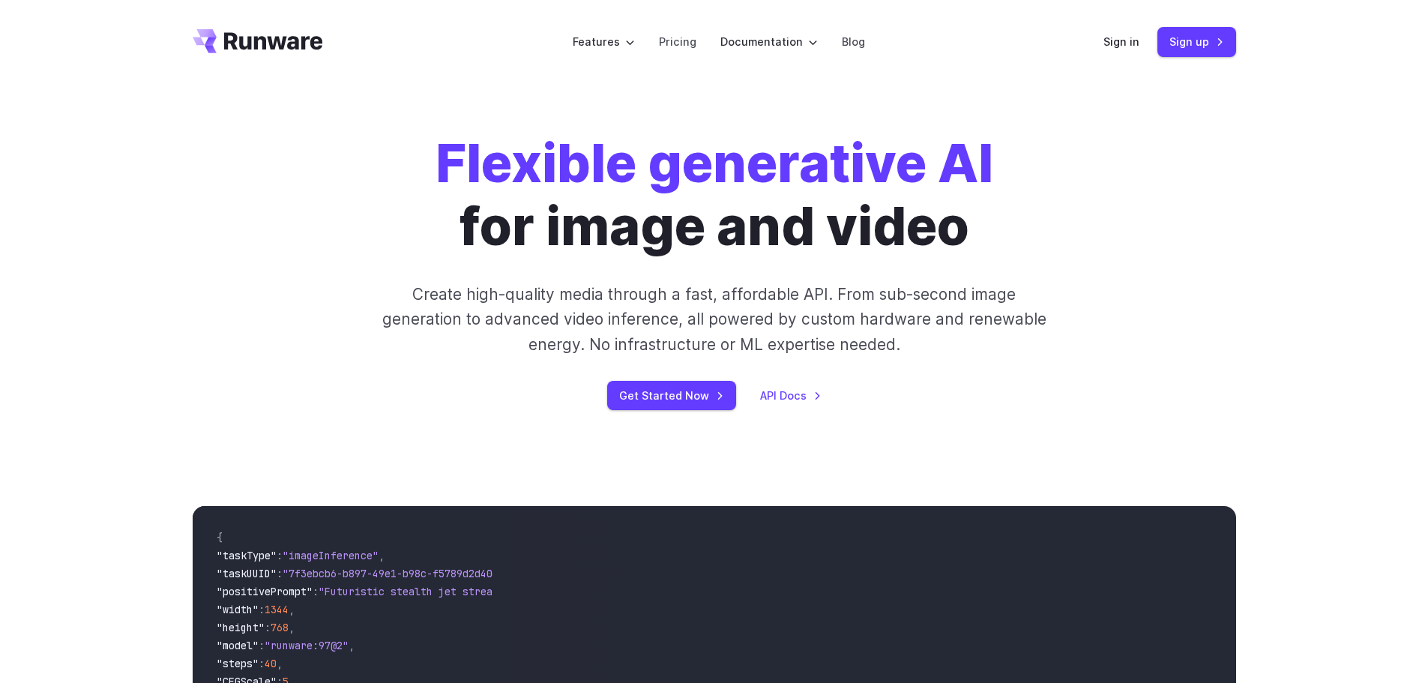
click at [1316, 46] on div "Features Tasks Image generation Video generation Sonic Inference Engine™ Models…" at bounding box center [714, 42] width 1428 height 84
click at [1119, 40] on link "Sign in" at bounding box center [1121, 41] width 36 height 17
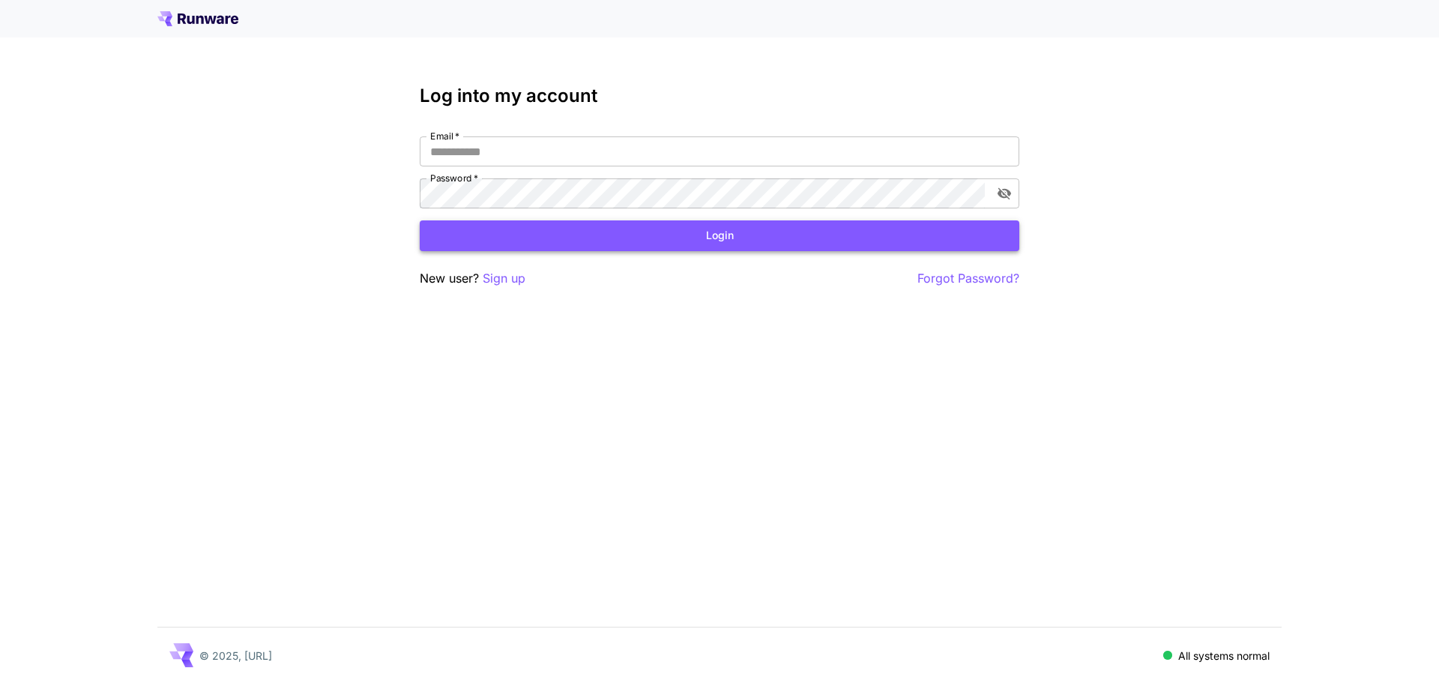
type input "**********"
click at [570, 243] on button "Login" at bounding box center [720, 235] width 600 height 31
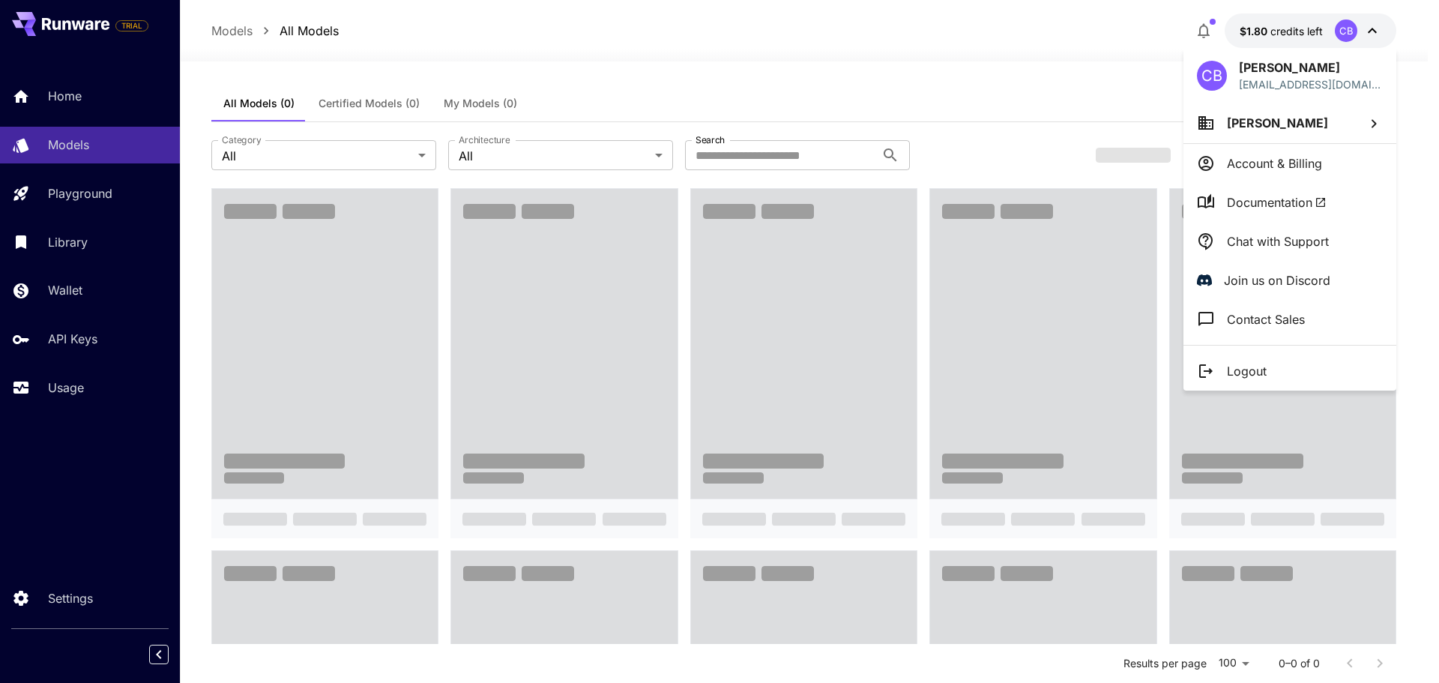
click at [1213, 200] on icon at bounding box center [1206, 200] width 16 height 15
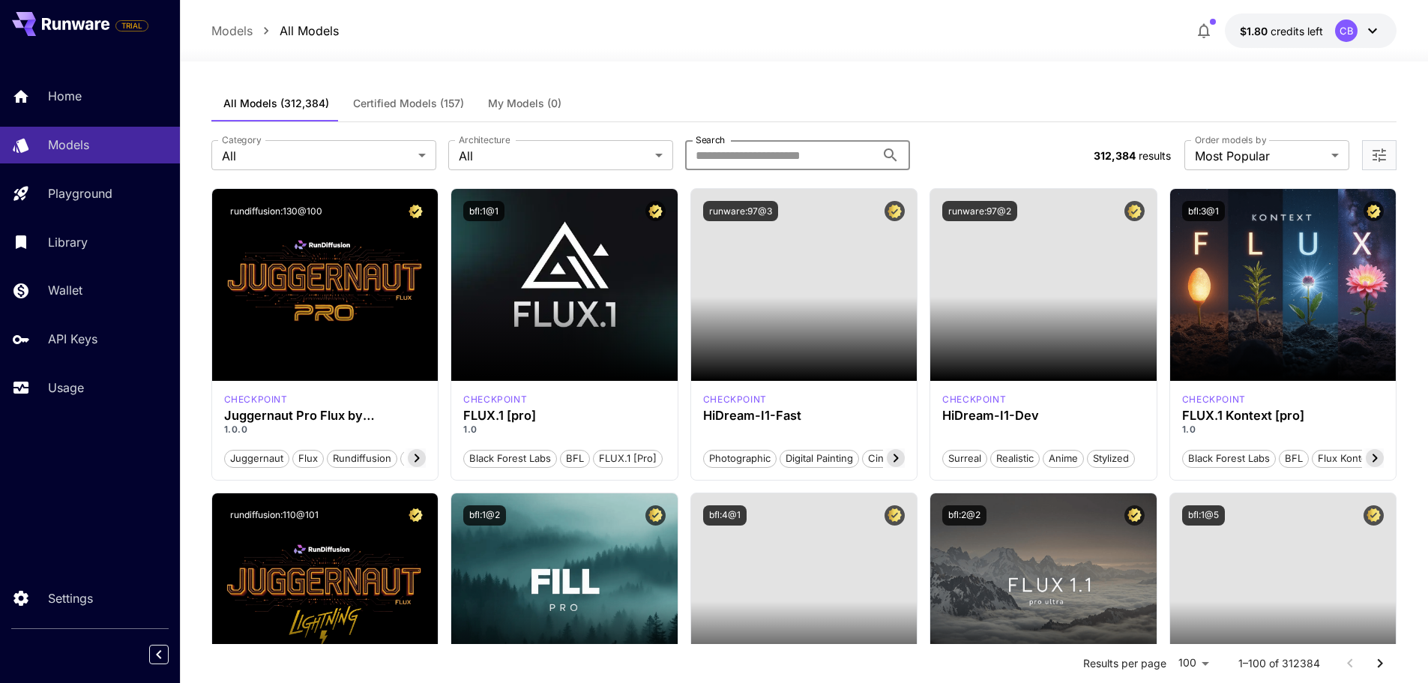
click at [739, 150] on input "Search" at bounding box center [780, 155] width 190 height 30
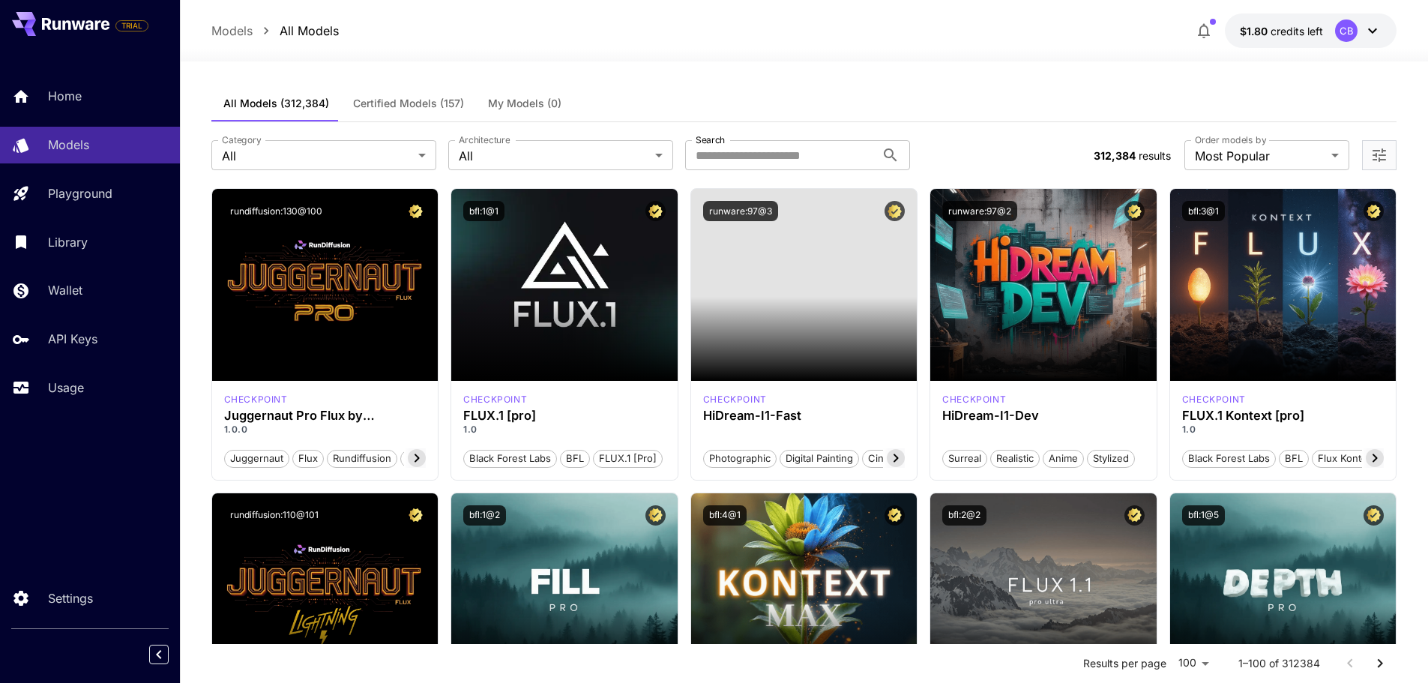
click at [804, 102] on div "All Models (312,384) Certified Models (157) My Models (0)" at bounding box center [804, 103] width 1186 height 37
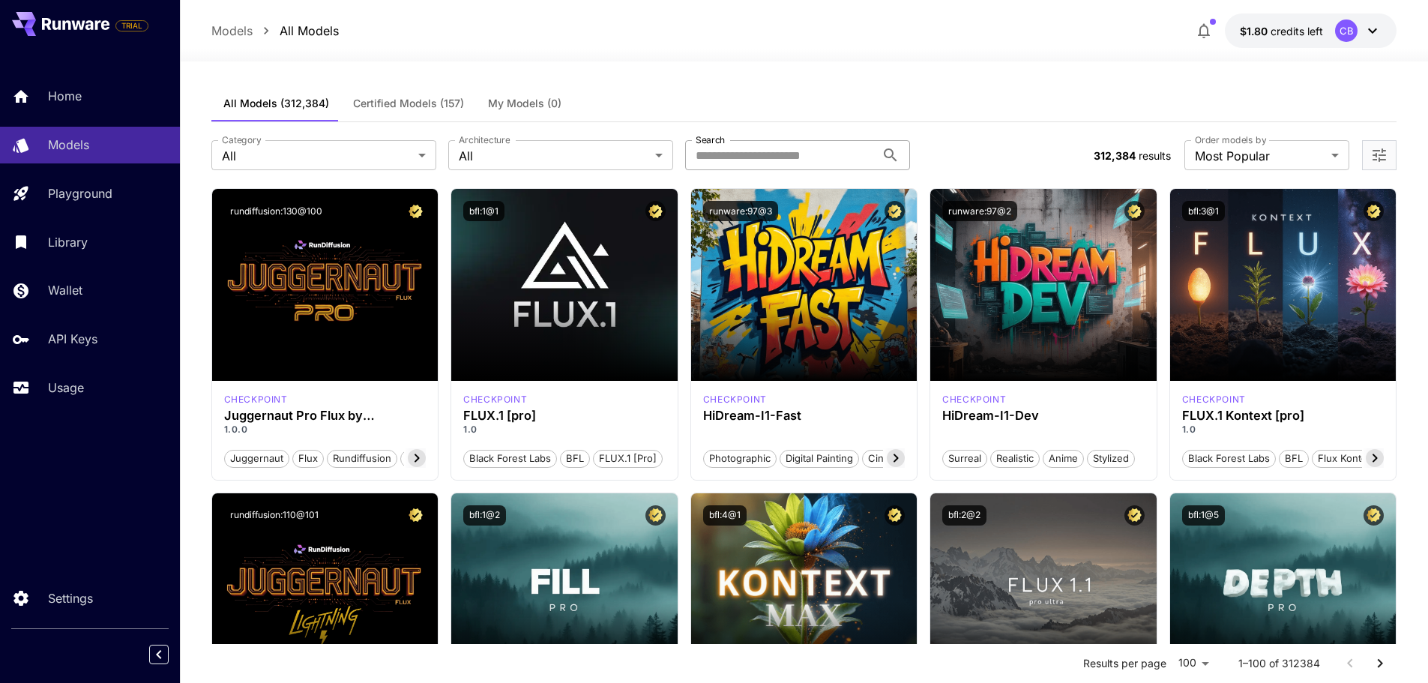
click at [761, 146] on input "Search" at bounding box center [780, 155] width 190 height 30
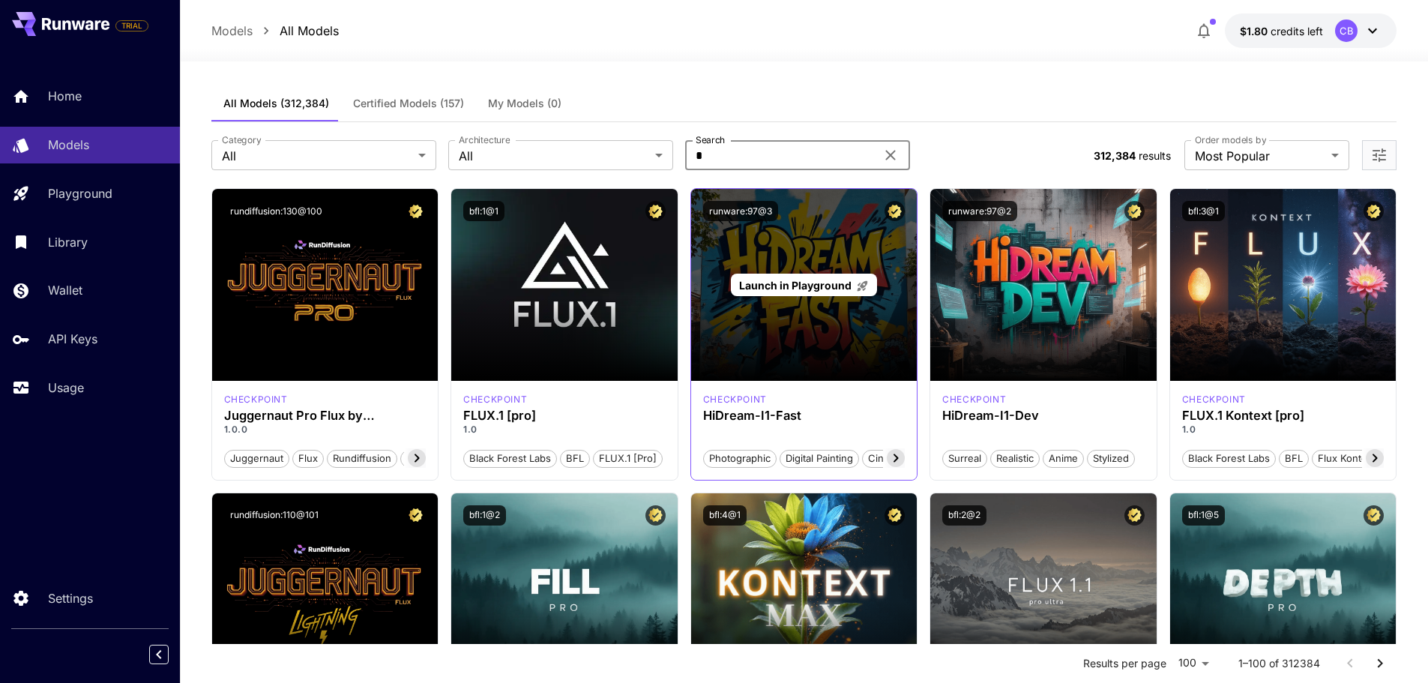
type input "**********"
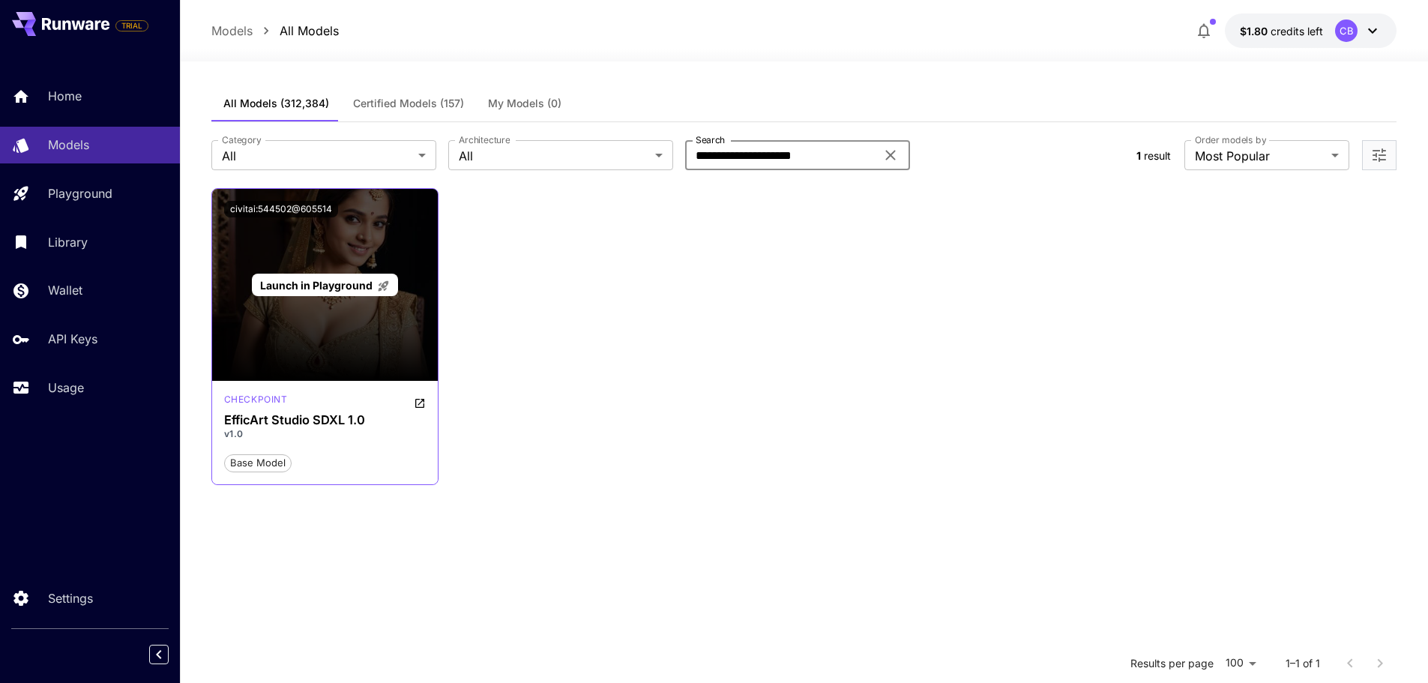
click at [388, 357] on div "Launch in Playground" at bounding box center [325, 285] width 226 height 192
click at [374, 288] on span "Launch in Playground" at bounding box center [325, 285] width 130 height 13
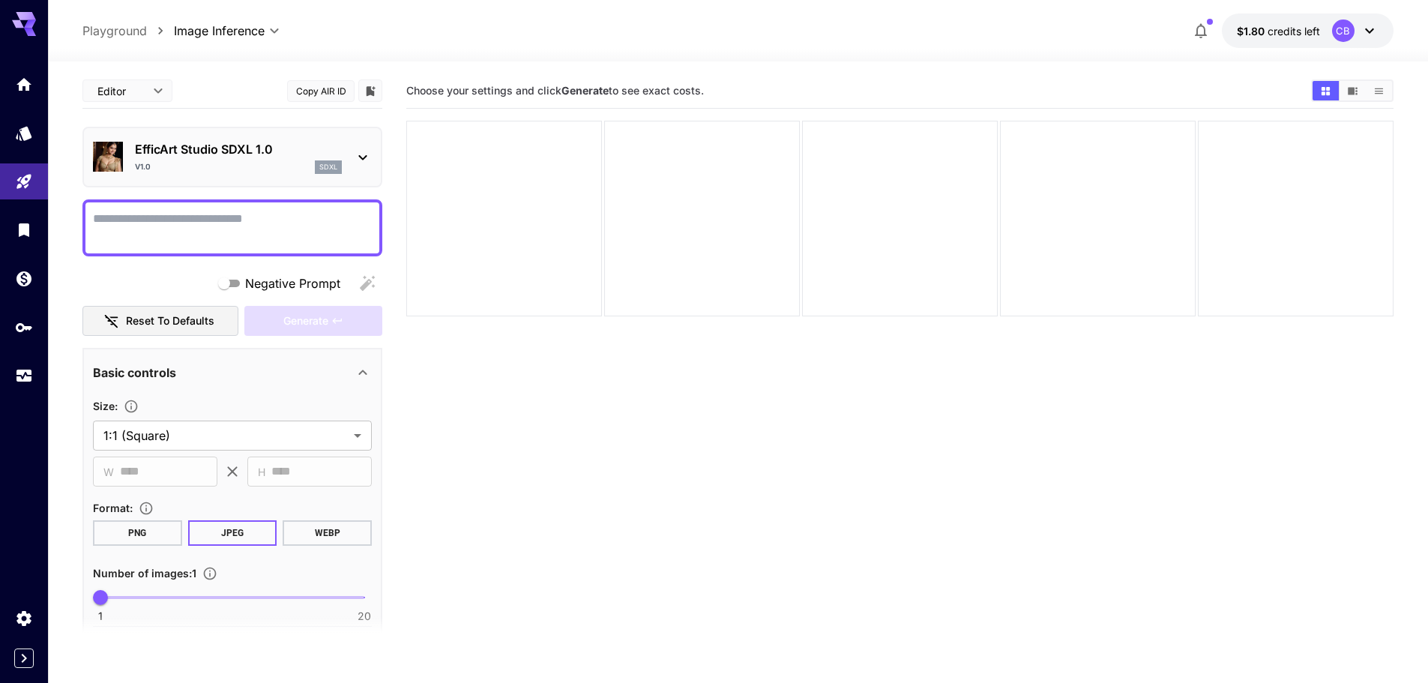
click at [344, 220] on textarea "Negative Prompt" at bounding box center [232, 228] width 279 height 36
type textarea "*"
click at [331, 156] on p "EfficArt Studio SDXL 1.0" at bounding box center [238, 149] width 207 height 18
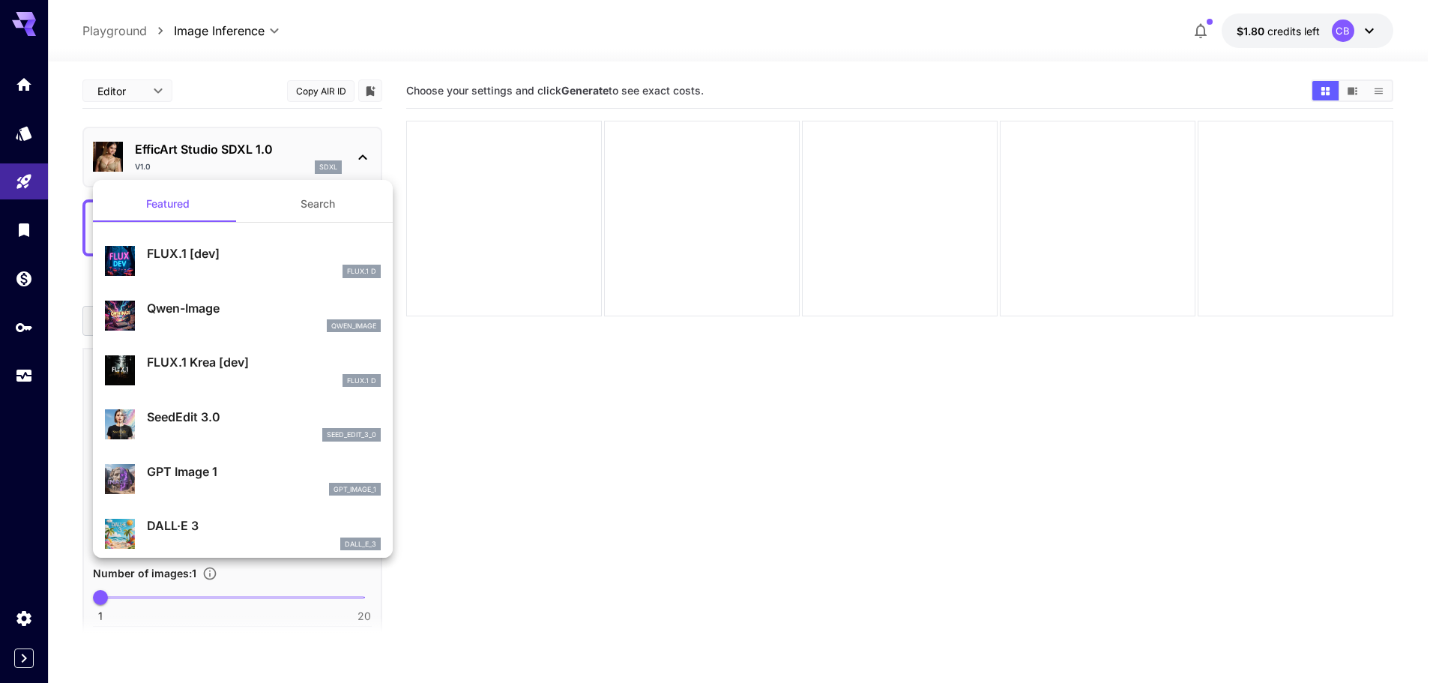
click at [291, 211] on button "Search" at bounding box center [318, 204] width 150 height 36
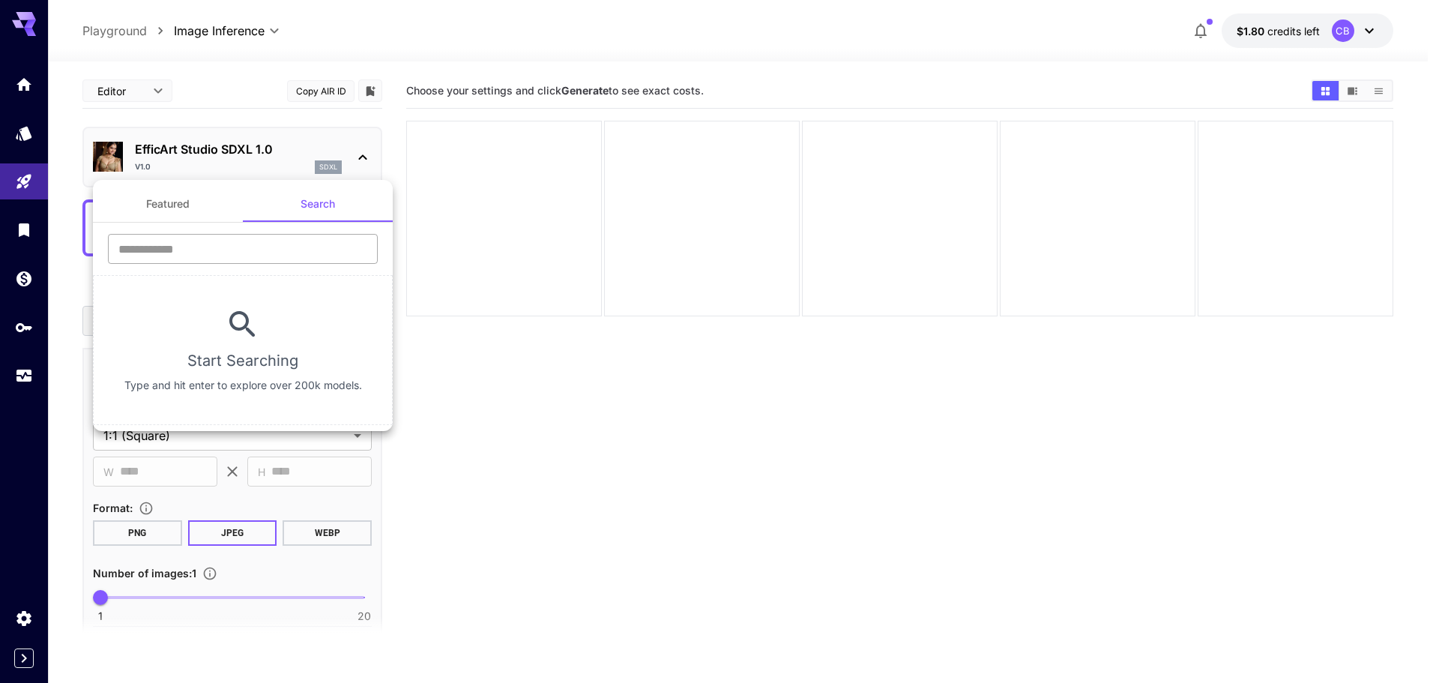
click at [284, 261] on input "text" at bounding box center [243, 249] width 270 height 30
type input "*******"
click at [414, 83] on div at bounding box center [719, 341] width 1439 height 683
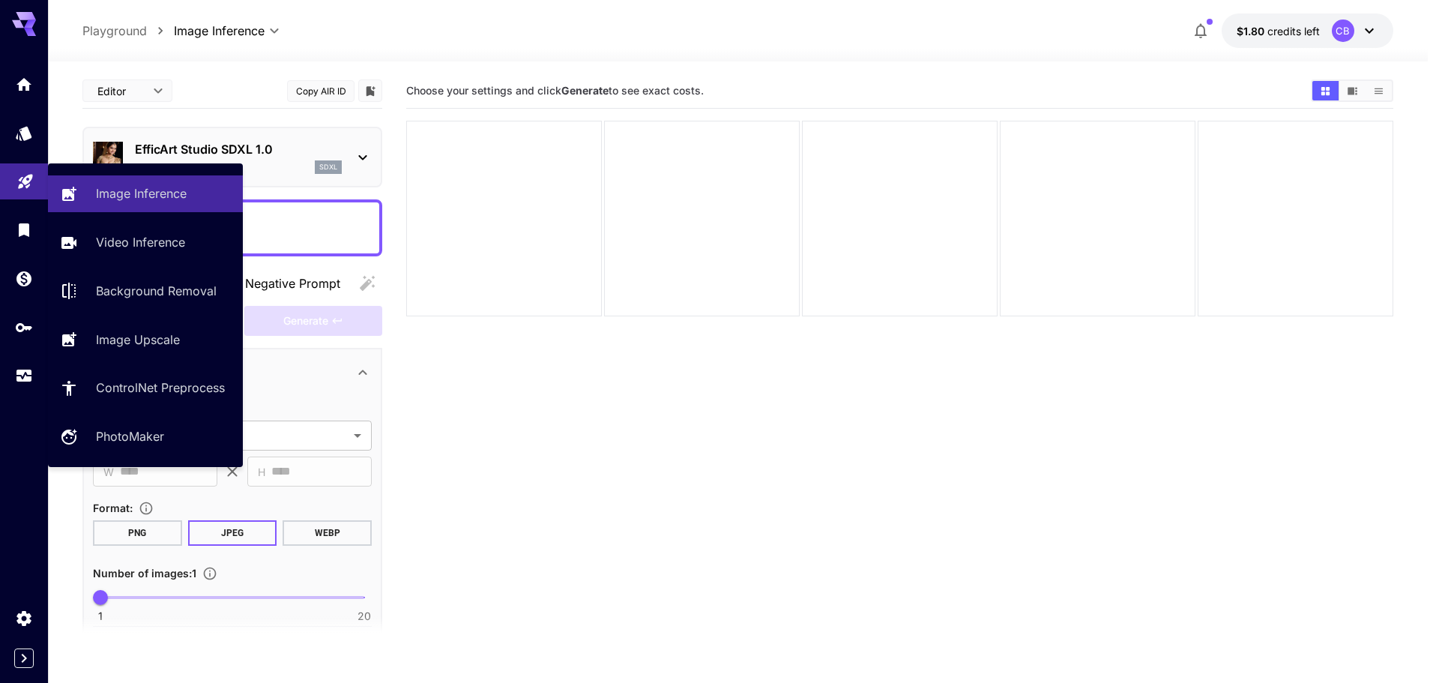
click at [15, 188] on link at bounding box center [24, 181] width 48 height 37
click at [22, 184] on icon "Playground" at bounding box center [25, 177] width 14 height 14
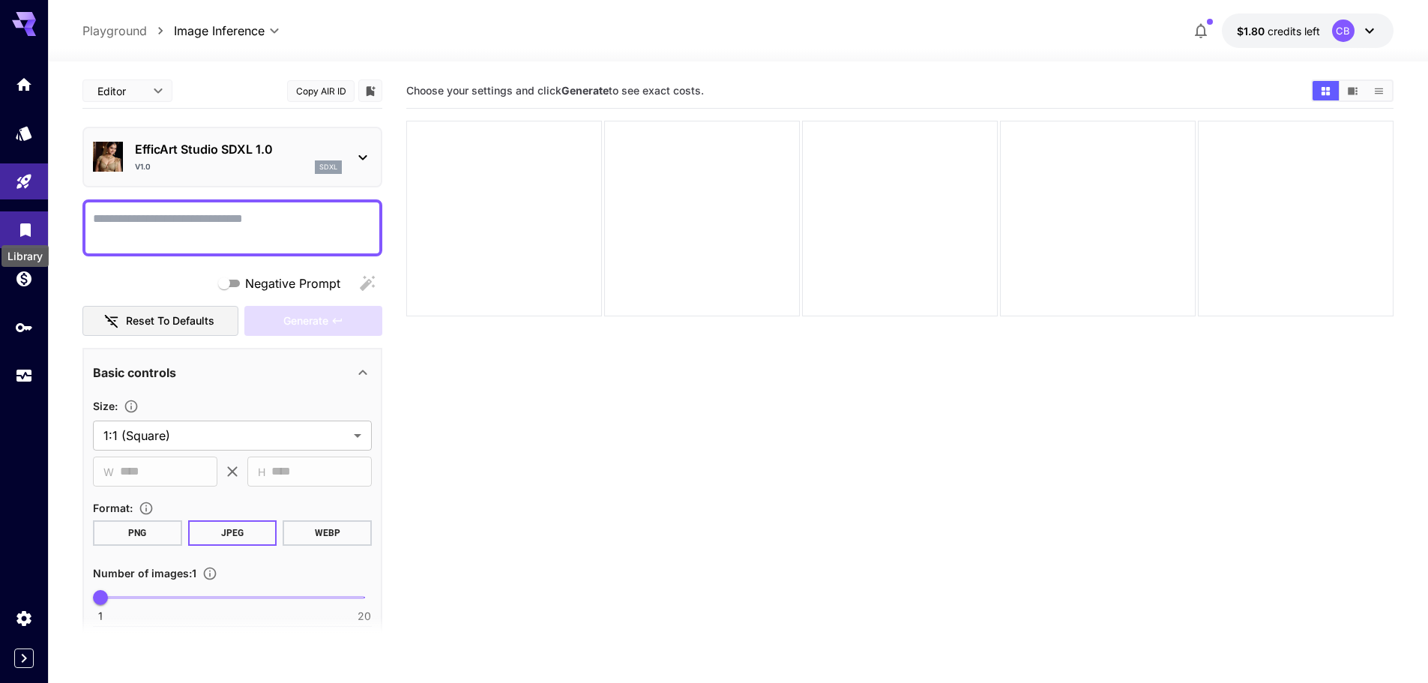
click at [29, 223] on icon "Library" at bounding box center [25, 225] width 10 height 13
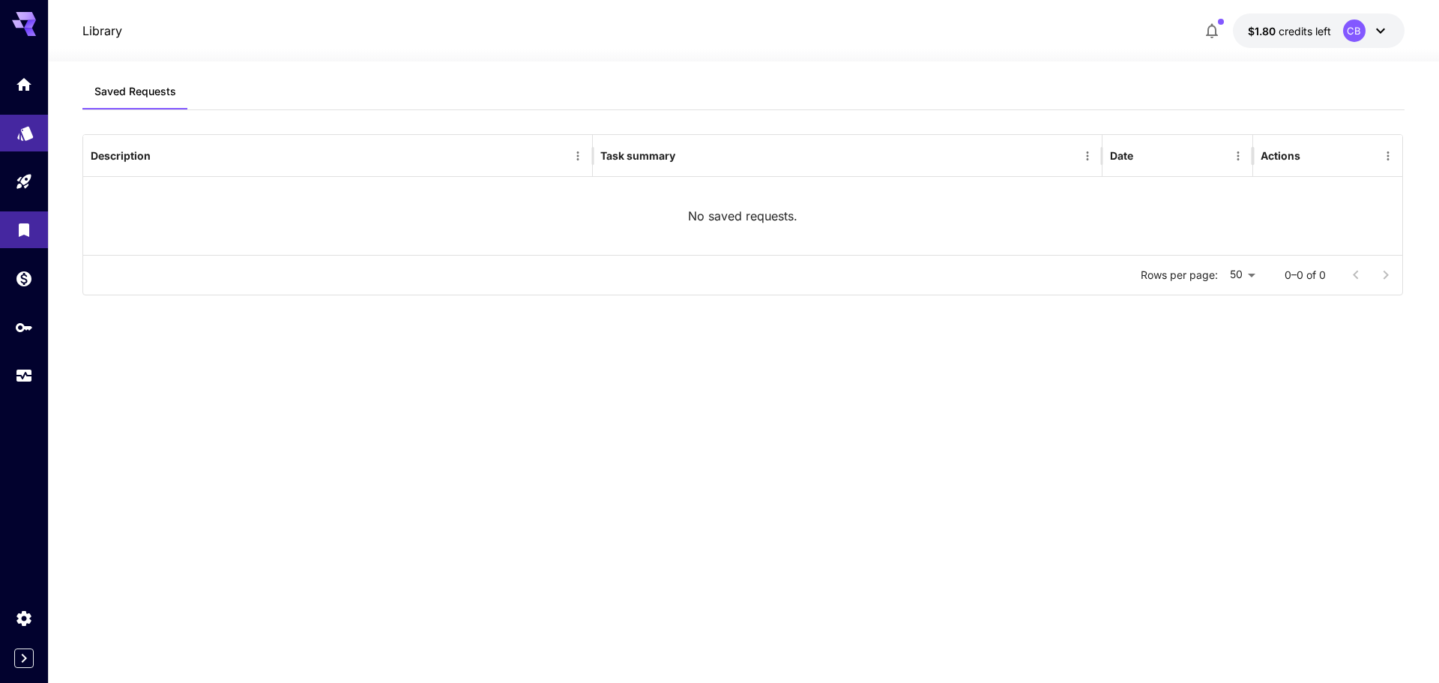
click at [22, 144] on link at bounding box center [24, 133] width 48 height 37
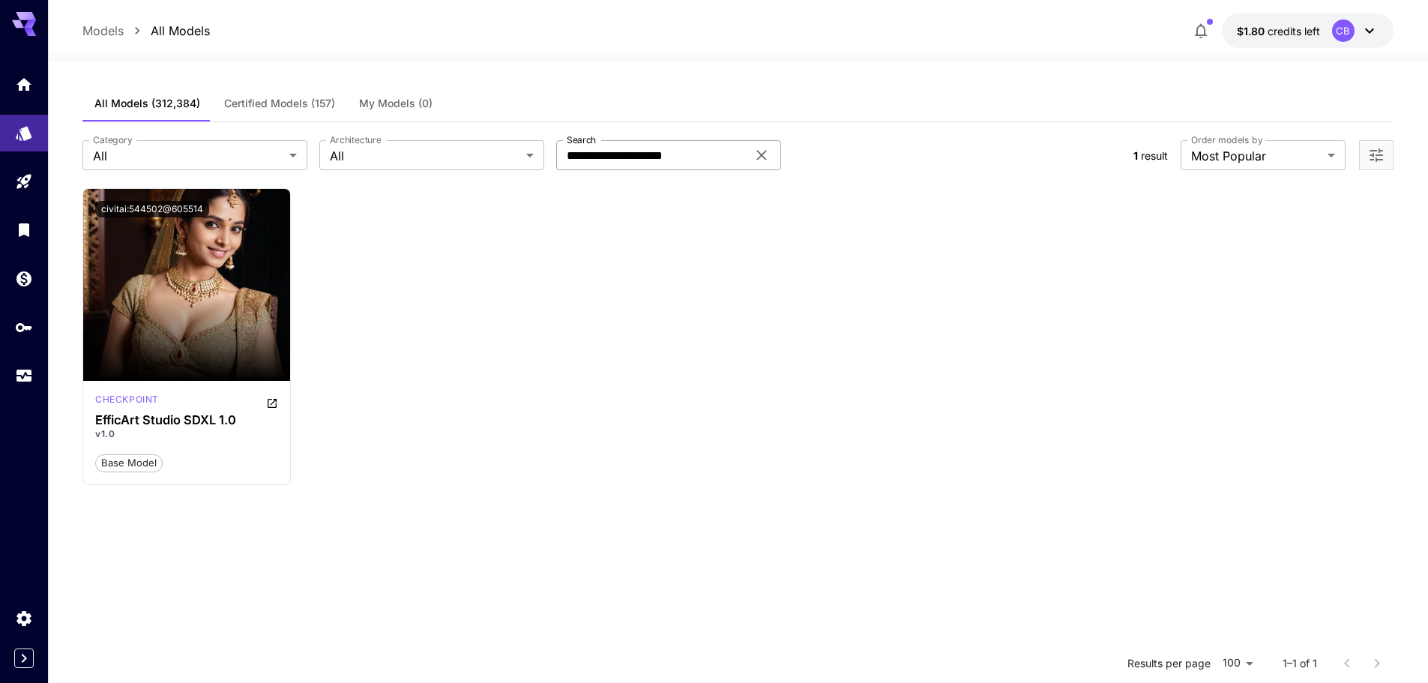
click at [760, 151] on icon at bounding box center [762, 155] width 18 height 18
click at [672, 156] on input "Search" at bounding box center [651, 155] width 190 height 30
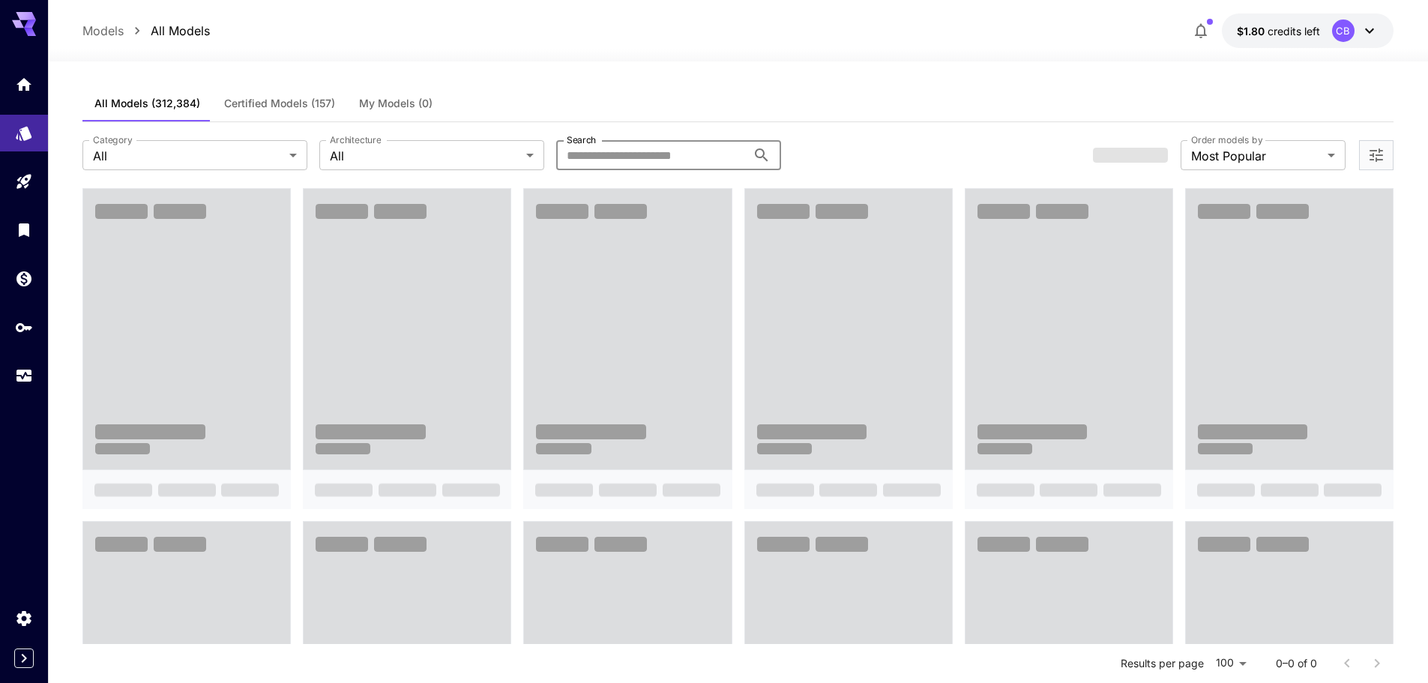
type input "**********"
click at [713, 89] on div "All Models (312,384) Certified Models (157) My Models (0)" at bounding box center [737, 103] width 1311 height 37
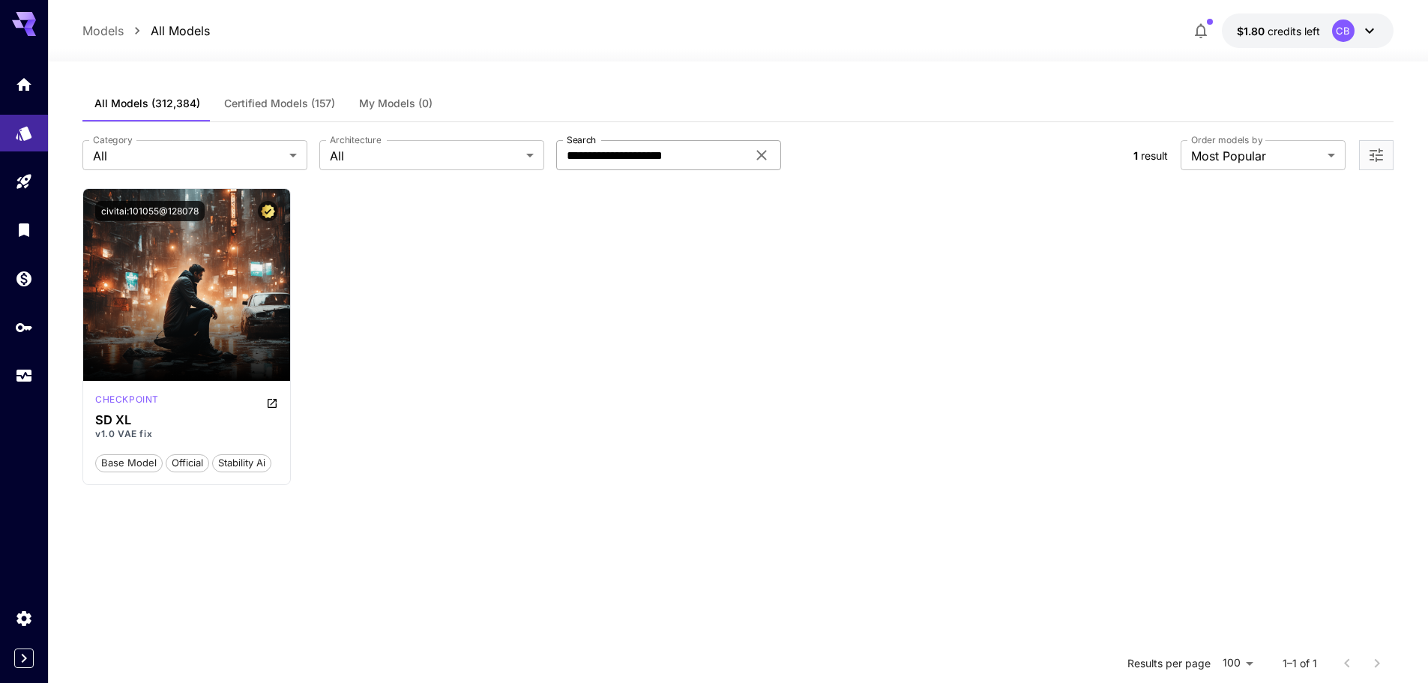
click at [698, 154] on input "**********" at bounding box center [651, 155] width 190 height 30
drag, startPoint x: 241, startPoint y: 409, endPoint x: 258, endPoint y: 400, distance: 19.2
click at [241, 408] on div "checkpoint" at bounding box center [186, 402] width 183 height 18
click at [277, 403] on icon "Open in CivitAI" at bounding box center [272, 403] width 12 height 12
click at [19, 200] on div at bounding box center [24, 230] width 48 height 328
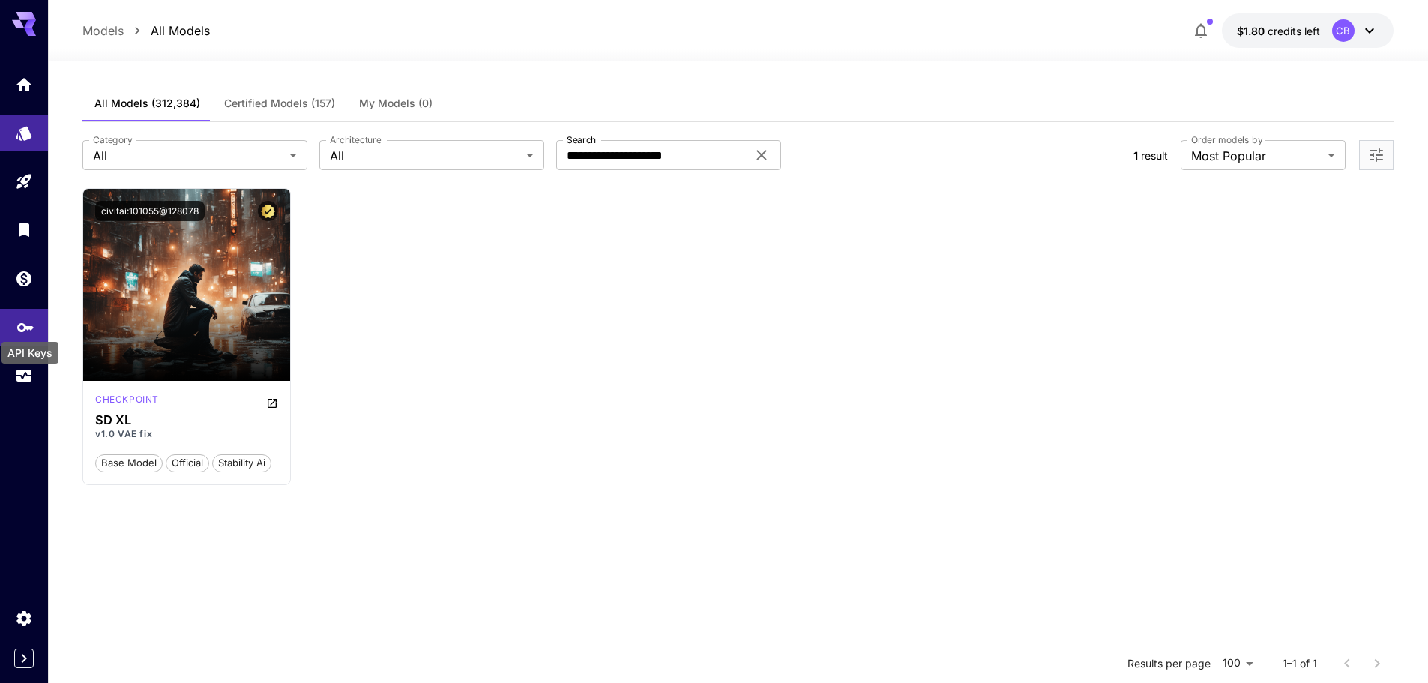
click at [31, 331] on div "API Keys" at bounding box center [30, 348] width 60 height 34
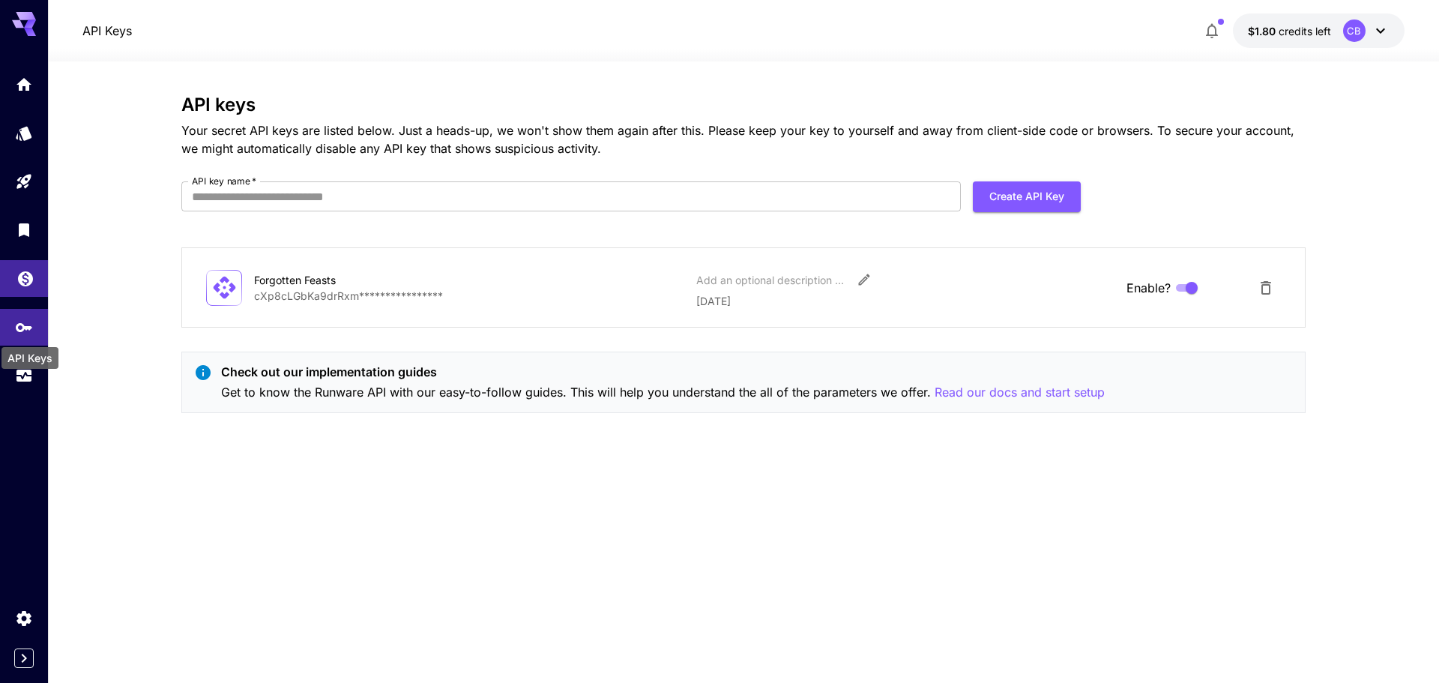
click at [22, 277] on icon "Wallet" at bounding box center [25, 274] width 18 height 18
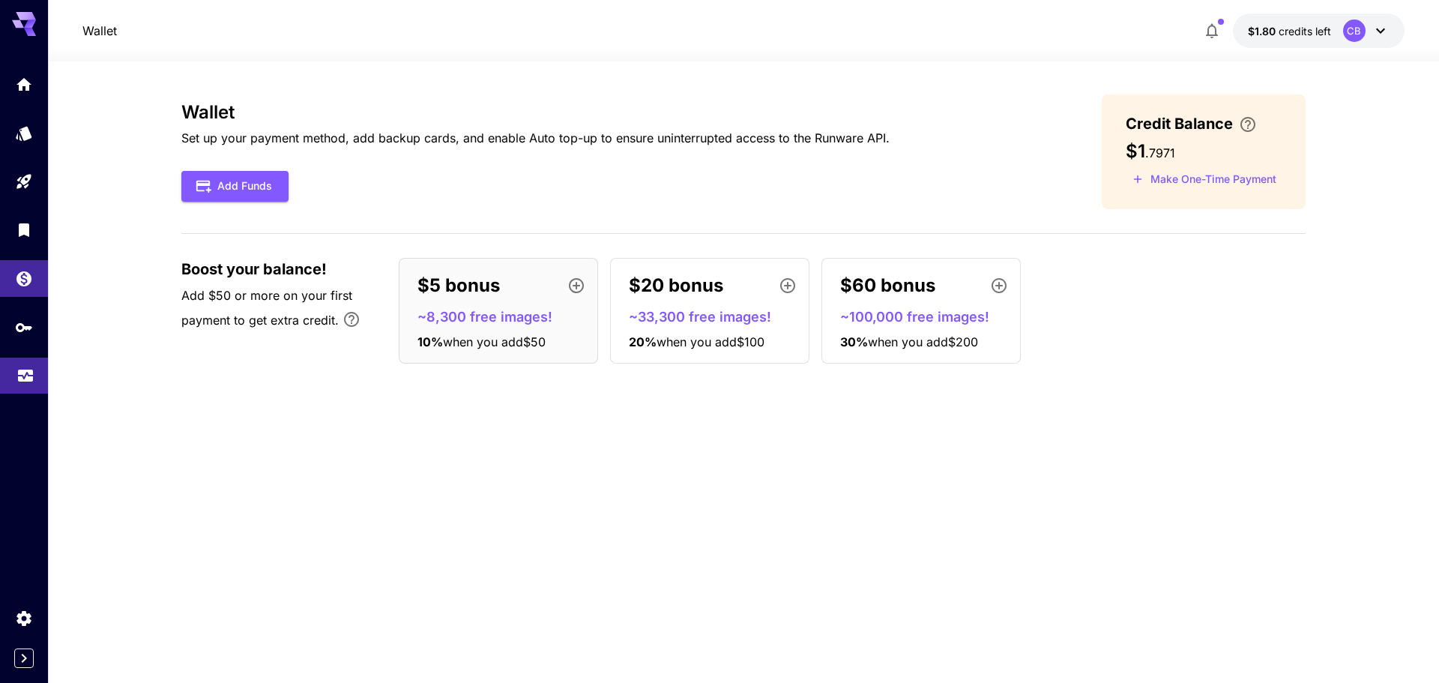
click at [9, 374] on link at bounding box center [24, 376] width 48 height 37
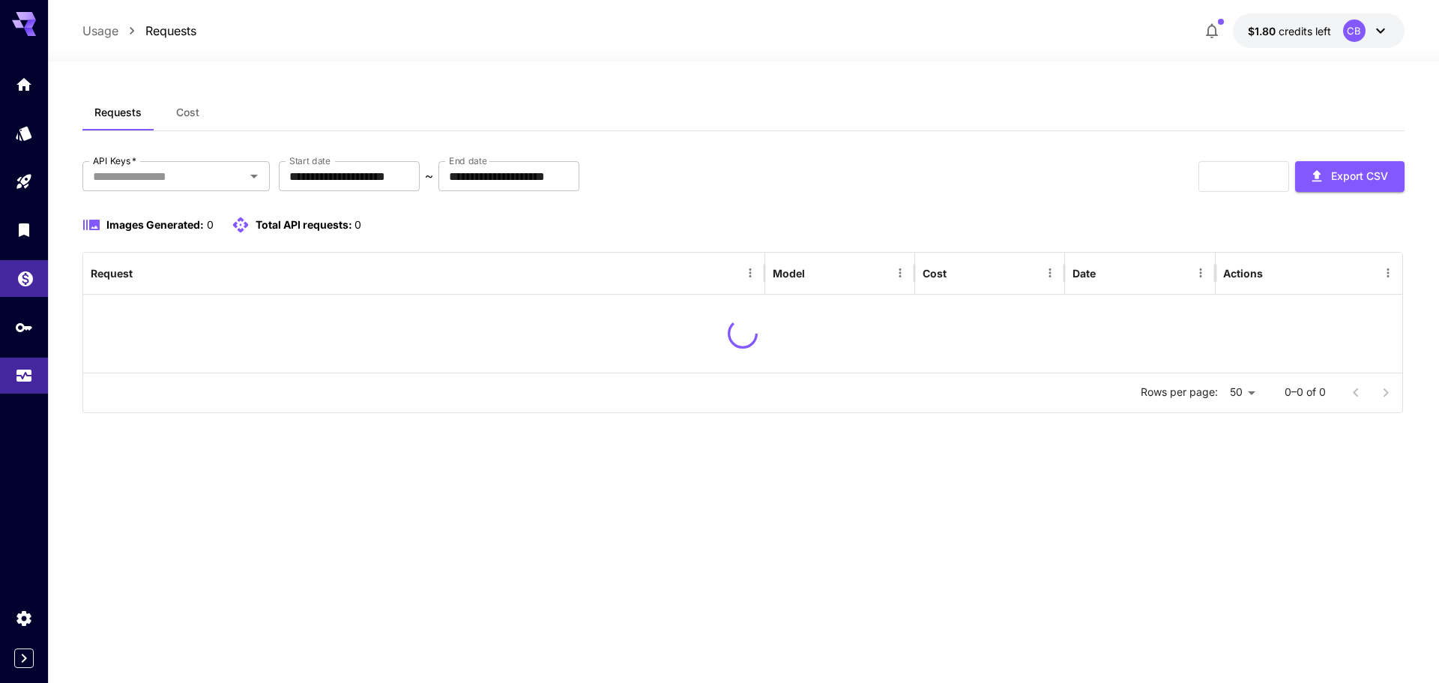
click at [14, 271] on link at bounding box center [24, 278] width 48 height 37
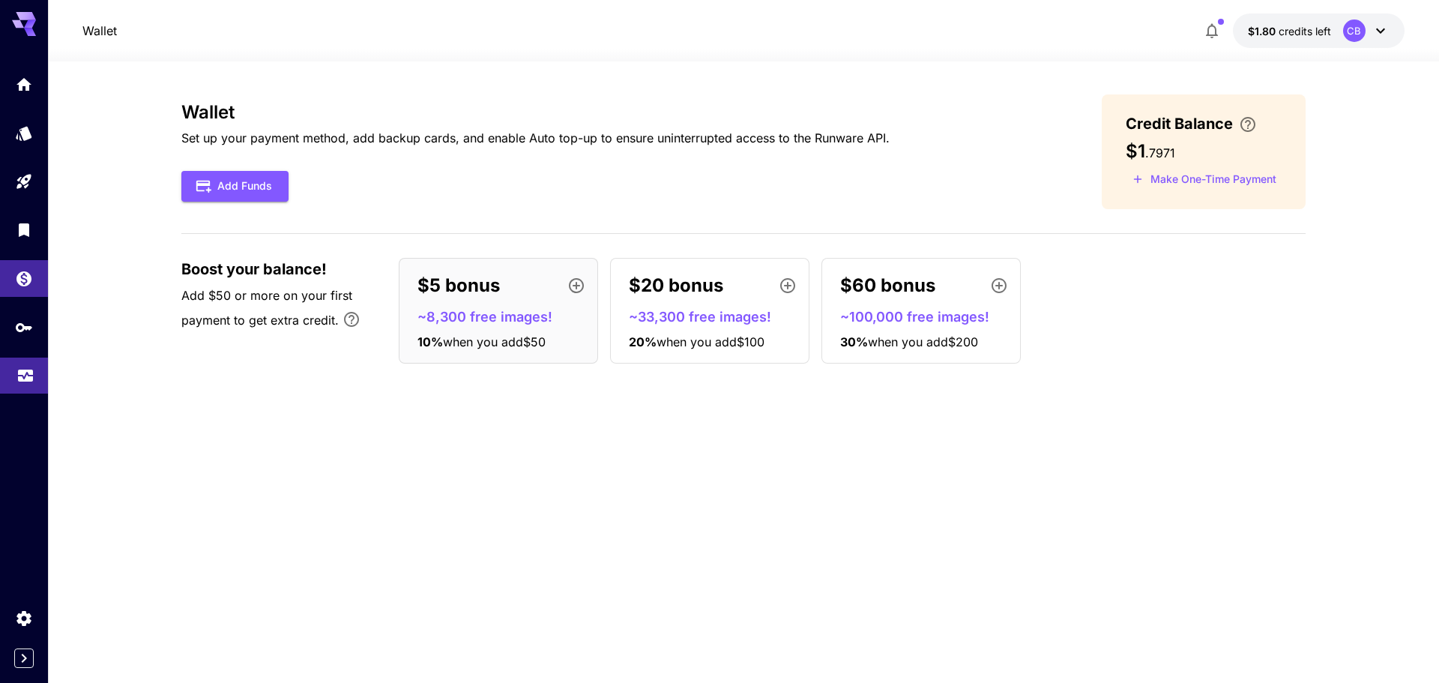
click at [29, 360] on link at bounding box center [24, 376] width 48 height 37
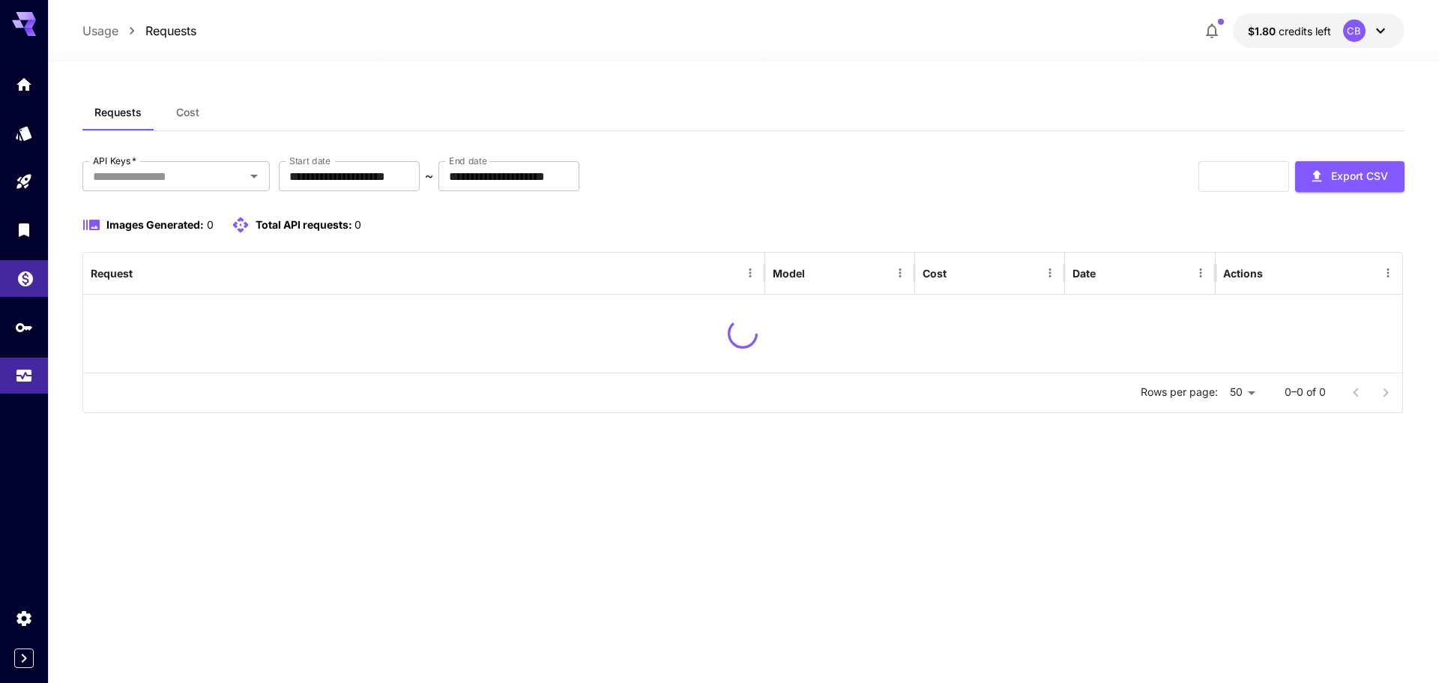
click at [39, 286] on link at bounding box center [24, 278] width 48 height 37
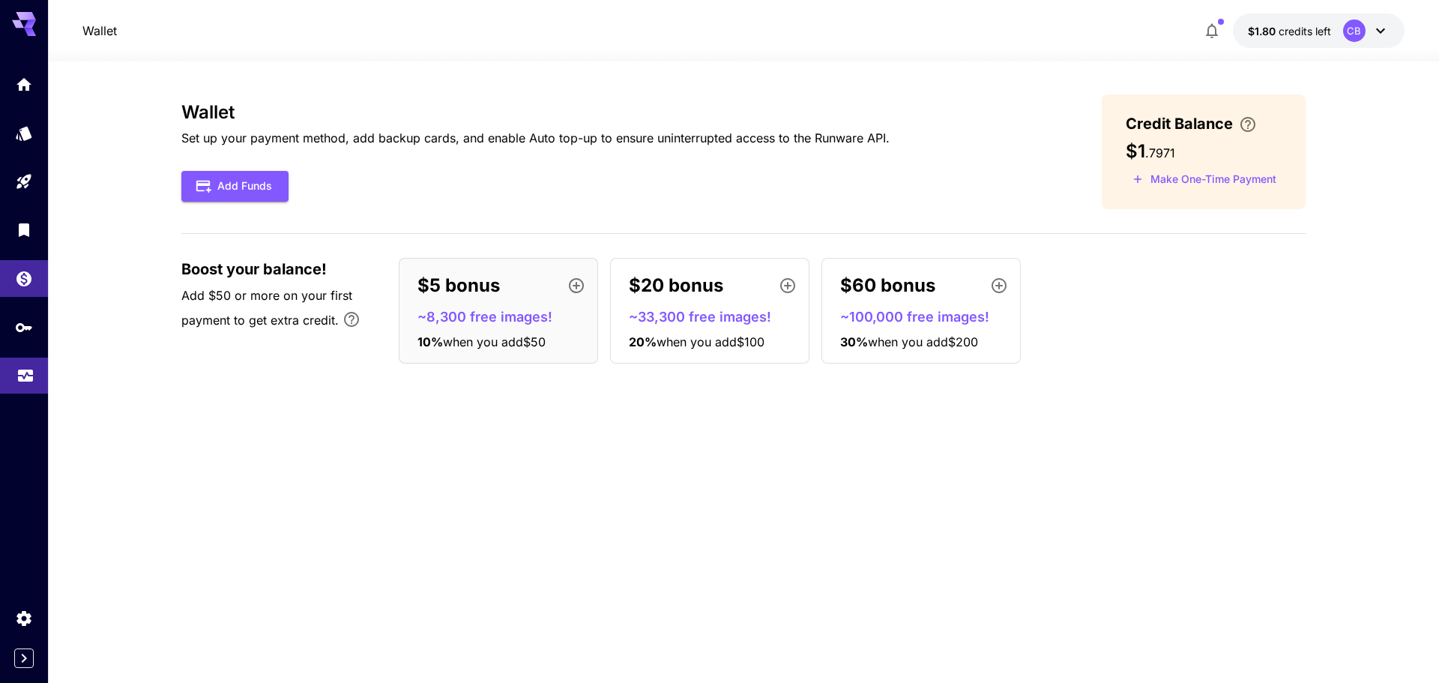
click at [45, 382] on link at bounding box center [24, 376] width 48 height 37
